Goal: Information Seeking & Learning: Find specific fact

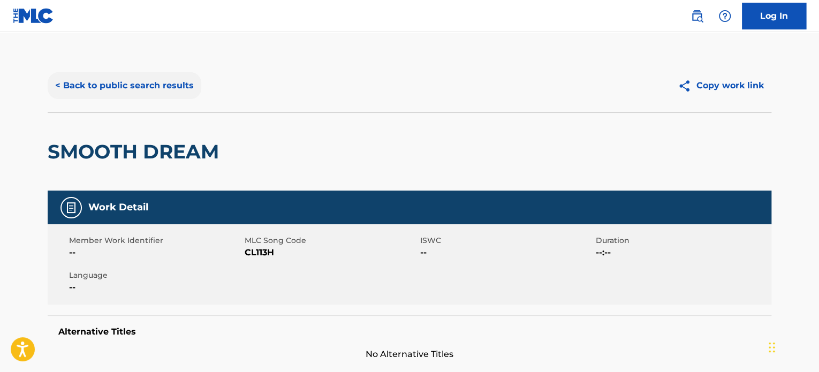
click at [149, 91] on button "< Back to public search results" at bounding box center [125, 85] width 154 height 27
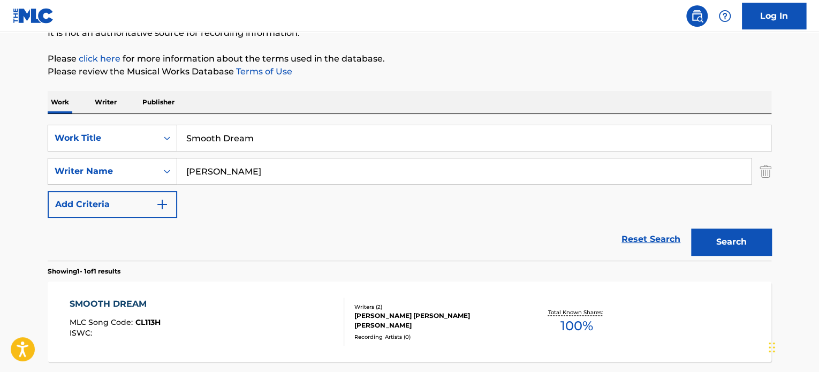
scroll to position [95, 0]
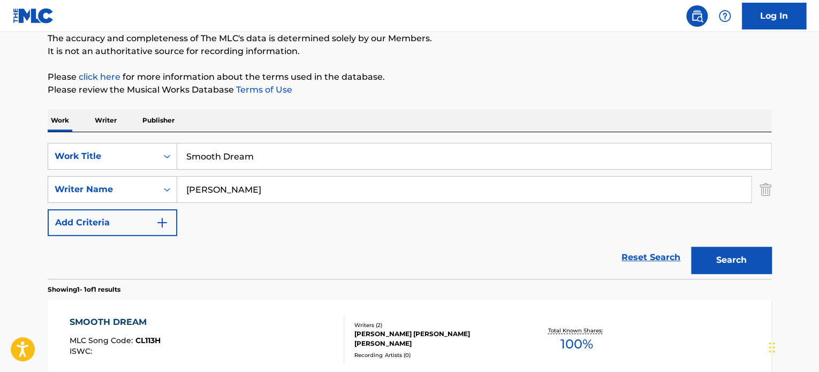
click at [217, 153] on input "Smooth Dream" at bounding box center [474, 156] width 594 height 26
paste input "ready to win"
type input "ready to win"
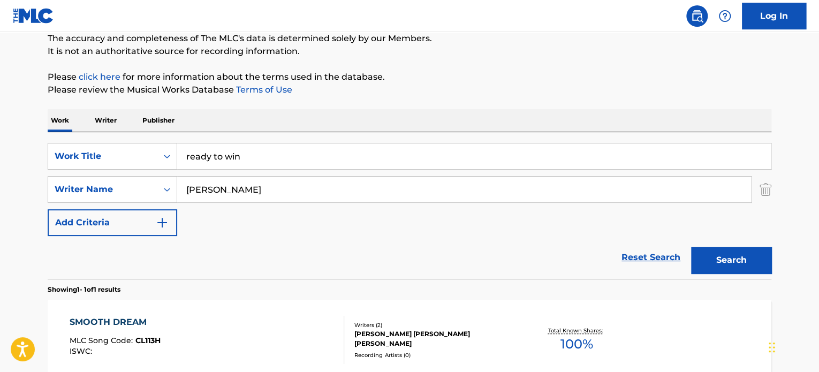
click at [243, 186] on input "[PERSON_NAME]" at bounding box center [464, 190] width 574 height 26
type input "[PERSON_NAME]"
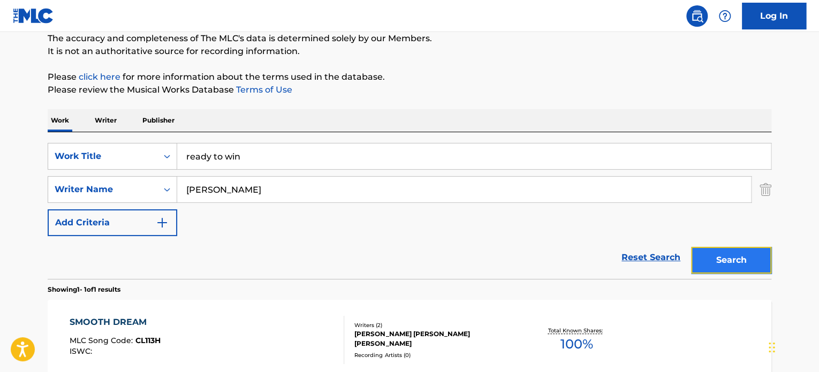
click at [723, 258] on button "Search" at bounding box center [731, 260] width 80 height 27
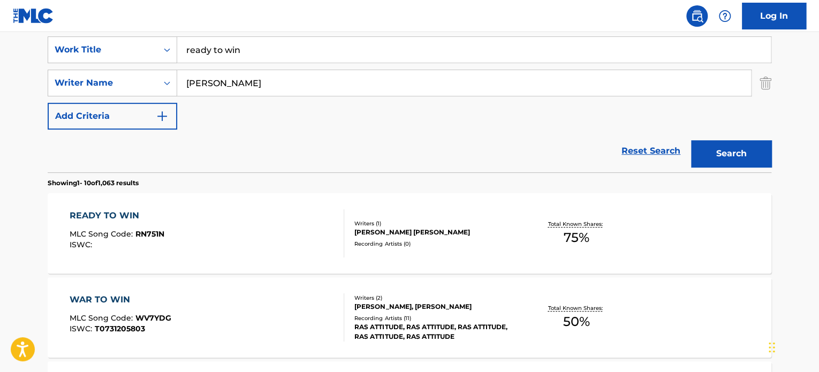
scroll to position [202, 0]
click at [253, 230] on div "READY TO WIN MLC Song Code : RN751N ISWC :" at bounding box center [207, 233] width 275 height 48
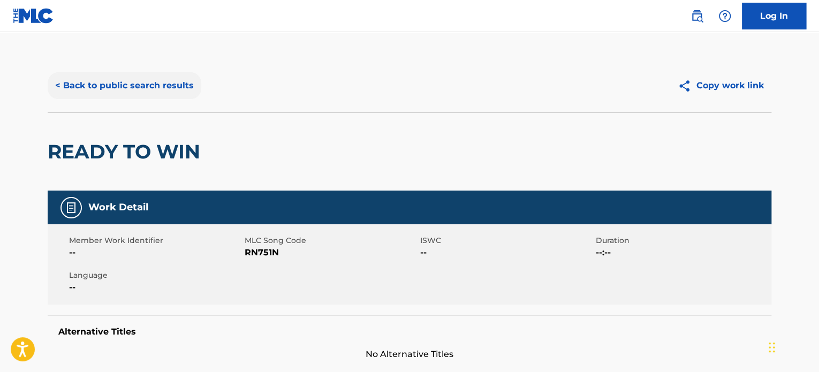
click at [159, 79] on button "< Back to public search results" at bounding box center [125, 85] width 154 height 27
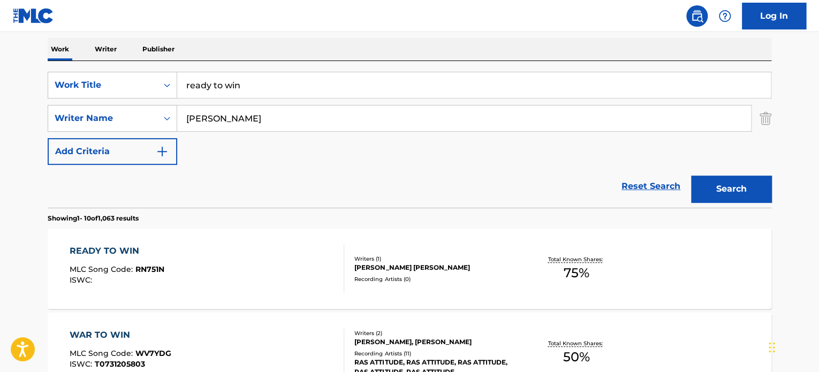
scroll to position [149, 0]
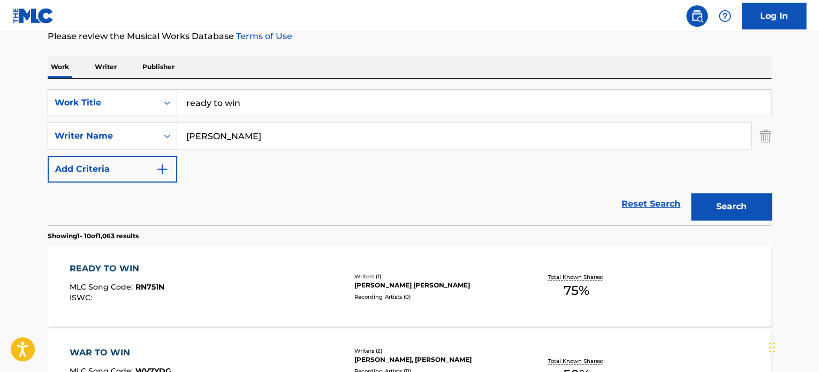
click at [209, 104] on input "ready to win" at bounding box center [474, 103] width 594 height 26
paste input "xform"
type input "xform"
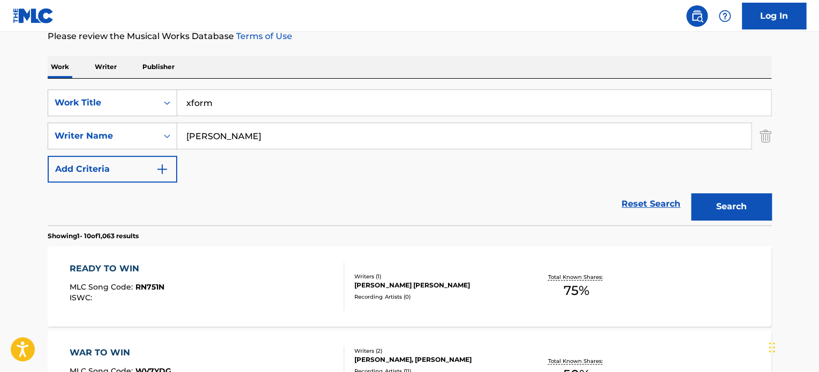
click at [226, 137] on input "[PERSON_NAME]" at bounding box center [464, 136] width 574 height 26
click at [226, 137] on input "codet" at bounding box center [464, 136] width 574 height 26
type input "codet"
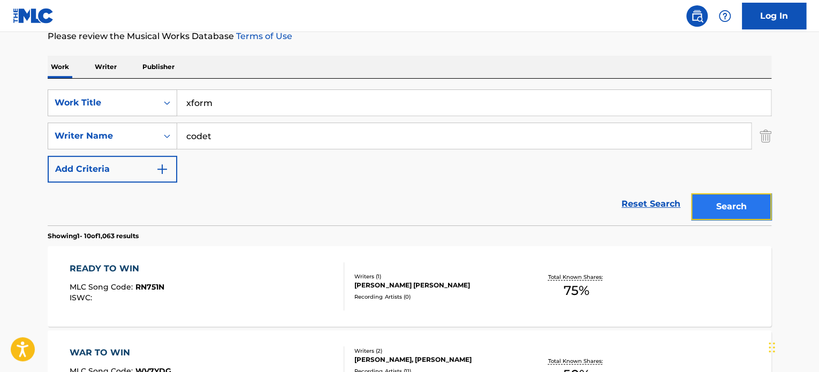
click at [722, 202] on button "Search" at bounding box center [731, 206] width 80 height 27
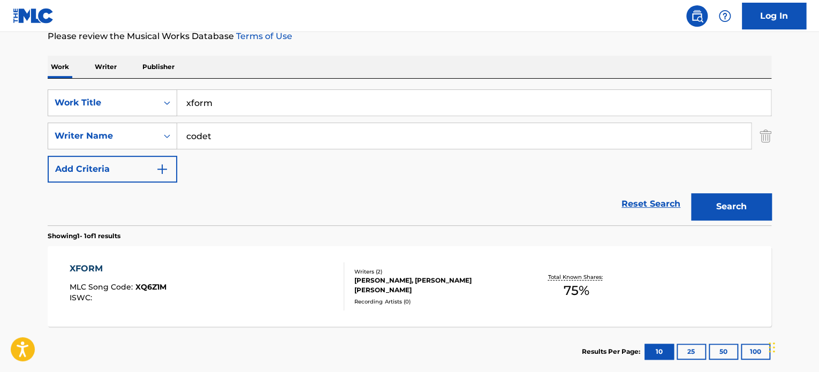
click at [340, 257] on div "XFORM MLC Song Code : XQ6Z1M ISWC : Writers ( 2 ) [PERSON_NAME], [PERSON_NAME] …" at bounding box center [410, 286] width 724 height 80
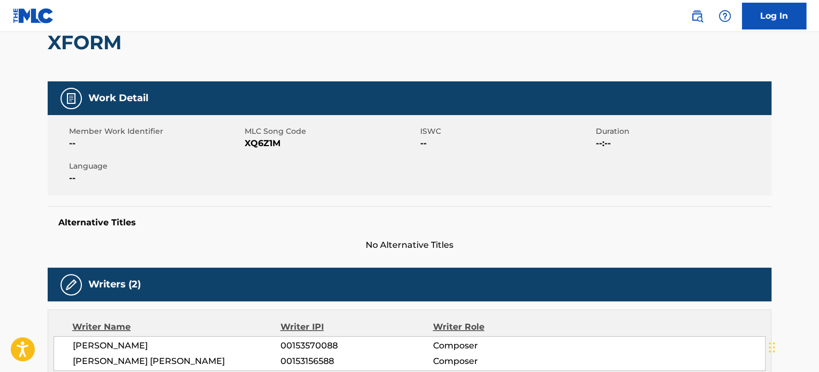
scroll to position [268, 0]
